Goal: Find specific page/section: Find specific page/section

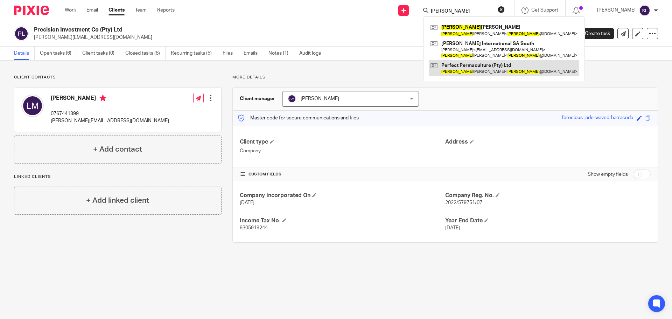
type input "[PERSON_NAME]"
click at [466, 68] on link at bounding box center [504, 68] width 151 height 16
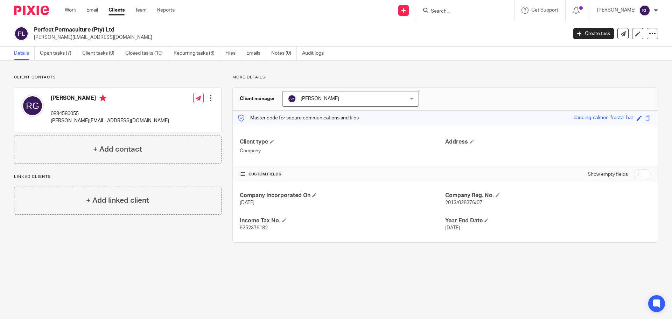
click at [453, 9] on input "Search" at bounding box center [461, 11] width 63 height 6
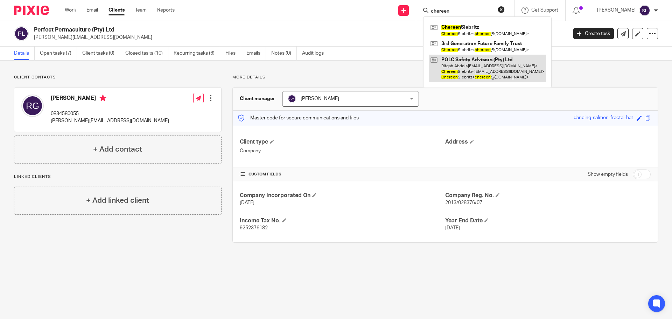
type input "chereen"
click at [458, 69] on link at bounding box center [487, 69] width 117 height 28
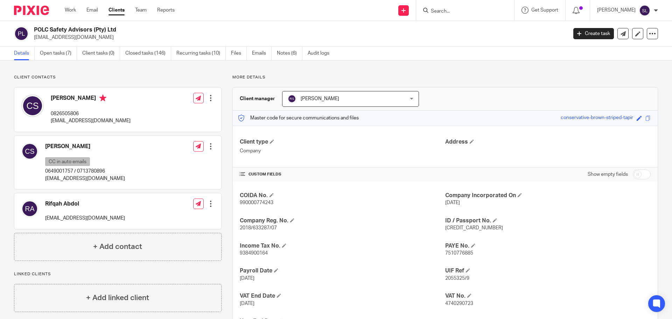
click at [454, 12] on input "Search" at bounding box center [461, 11] width 63 height 6
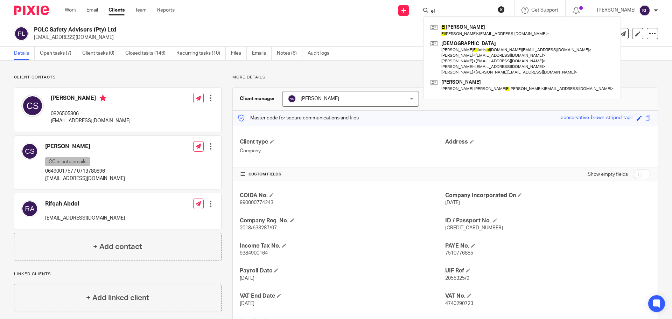
type input "e"
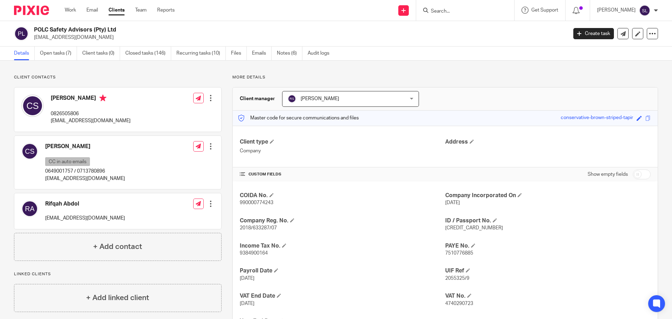
click at [437, 13] on input "Search" at bounding box center [461, 11] width 63 height 6
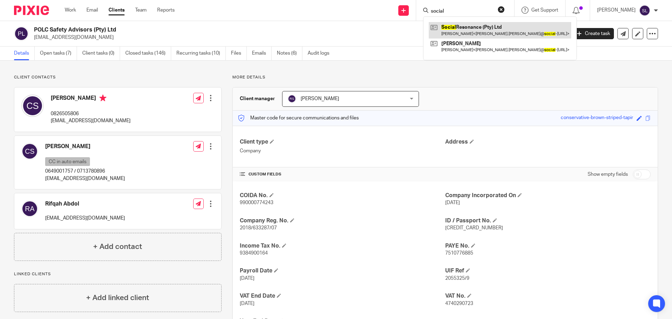
type input "social"
click at [474, 35] on link at bounding box center [500, 30] width 143 height 16
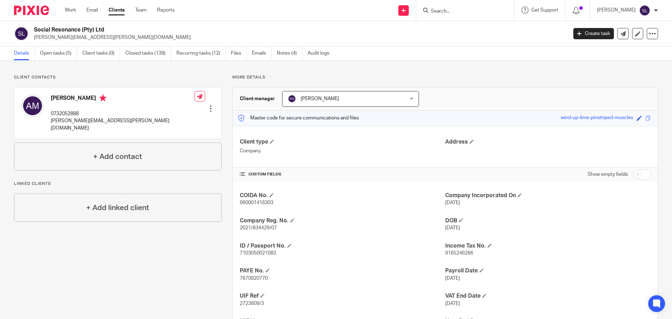
click at [433, 7] on form at bounding box center [467, 10] width 75 height 9
click at [442, 12] on input "Search" at bounding box center [461, 11] width 63 height 6
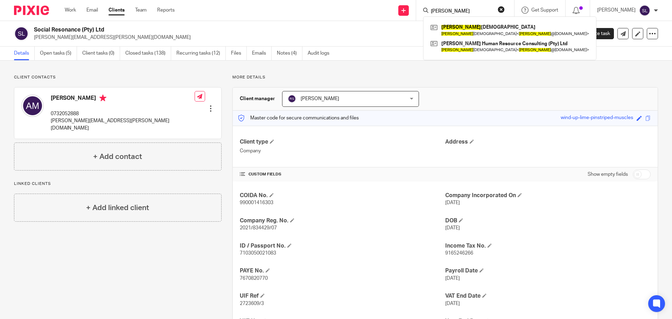
type input "stacey"
